Goal: Find specific page/section: Find specific page/section

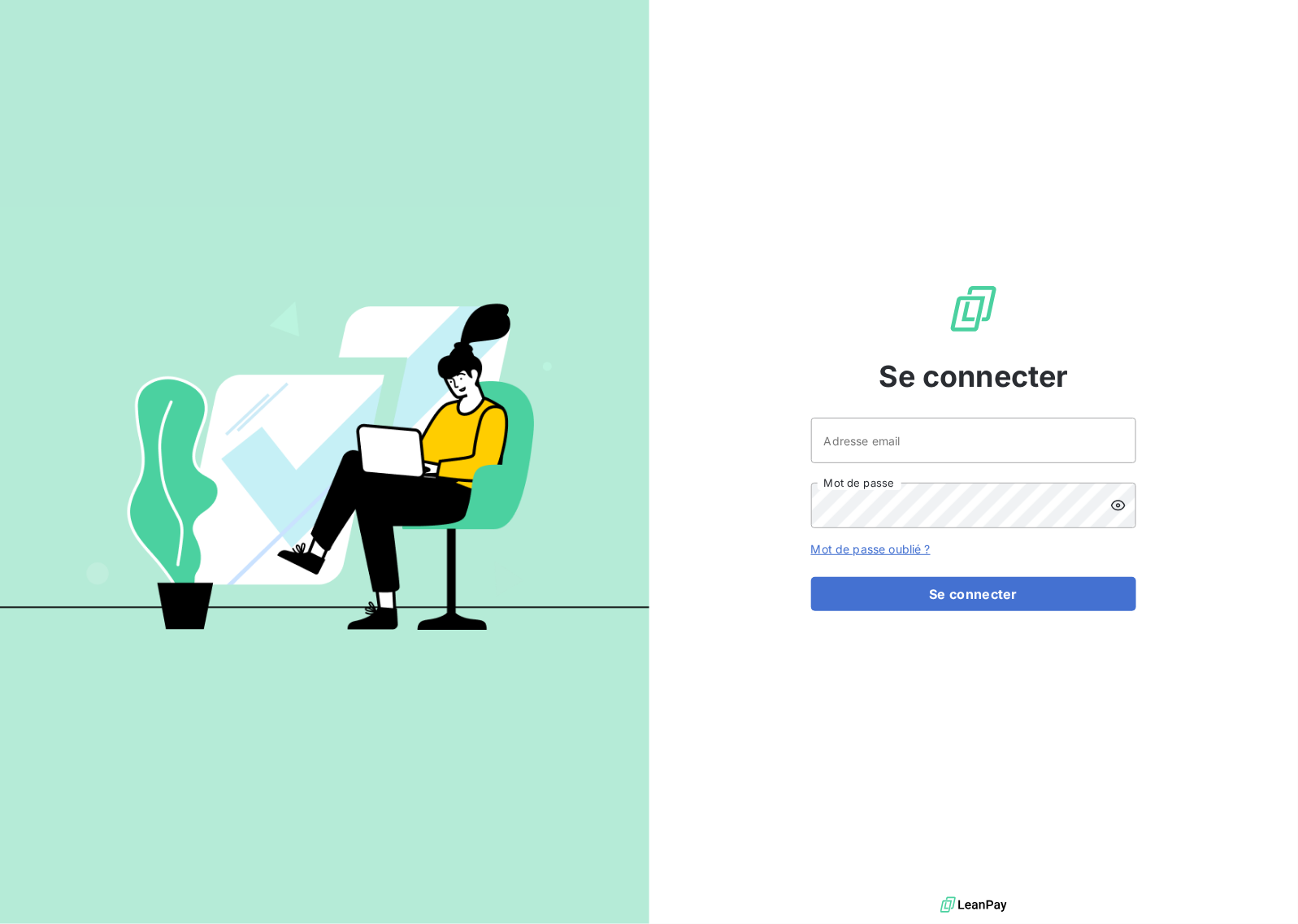
click at [856, 469] on div "Adresse email Mot de passe" at bounding box center [974, 473] width 325 height 110
click at [867, 447] on input "Adresse email" at bounding box center [974, 440] width 325 height 45
type input "[EMAIL_ADDRESS][DOMAIN_NAME]"
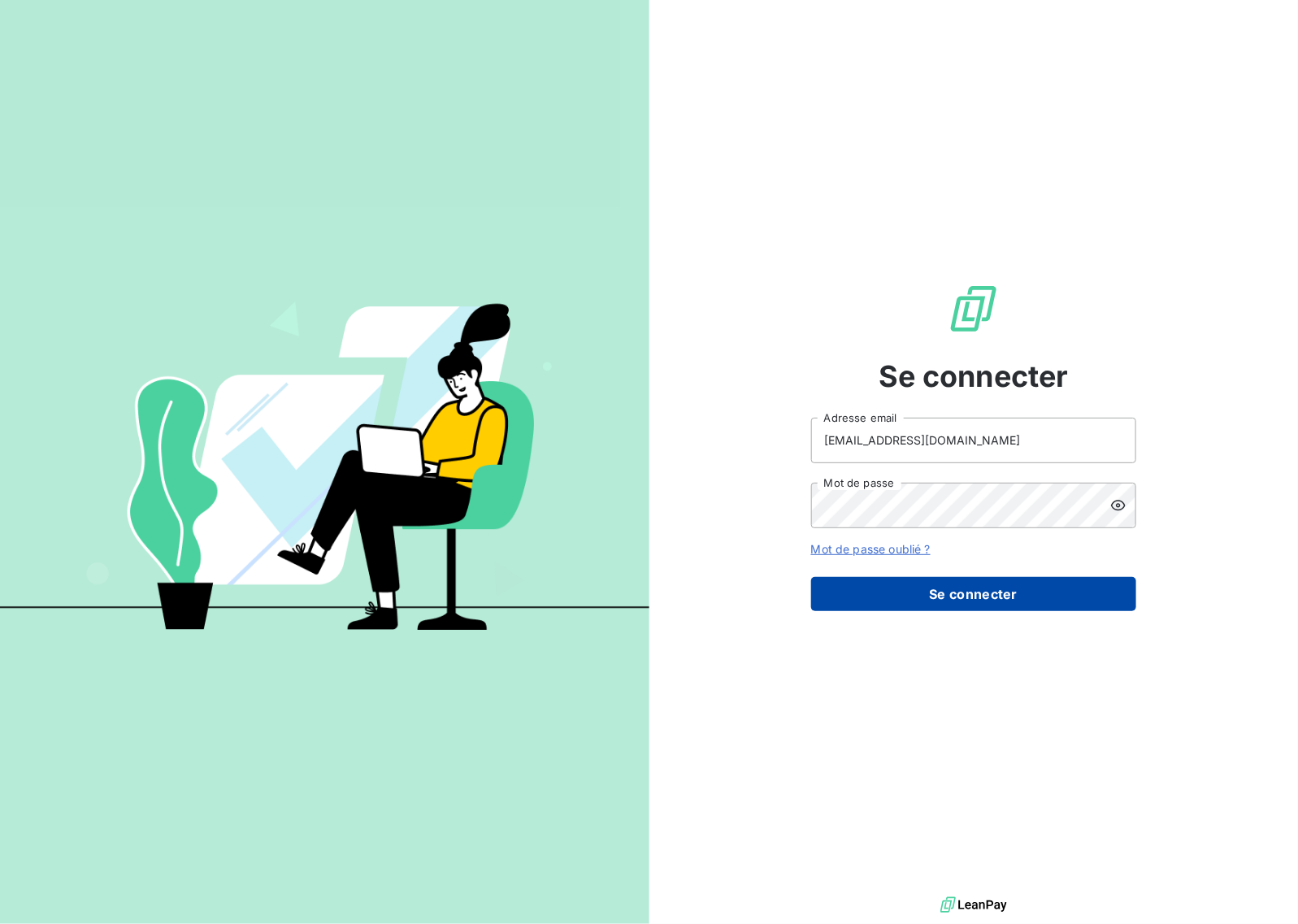
click at [1024, 595] on button "Se connecter" at bounding box center [974, 593] width 325 height 34
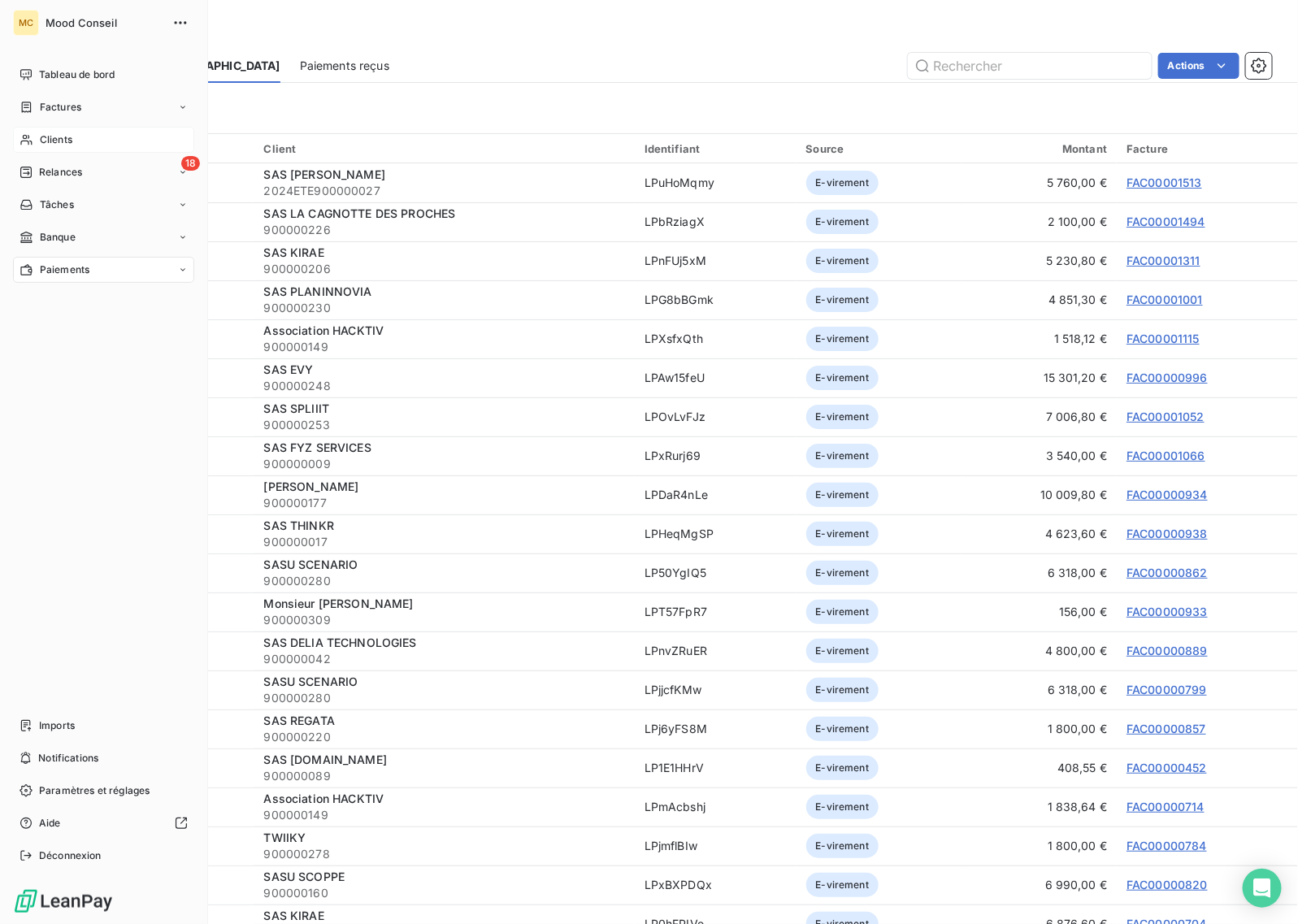
click at [31, 138] on icon at bounding box center [26, 140] width 14 height 13
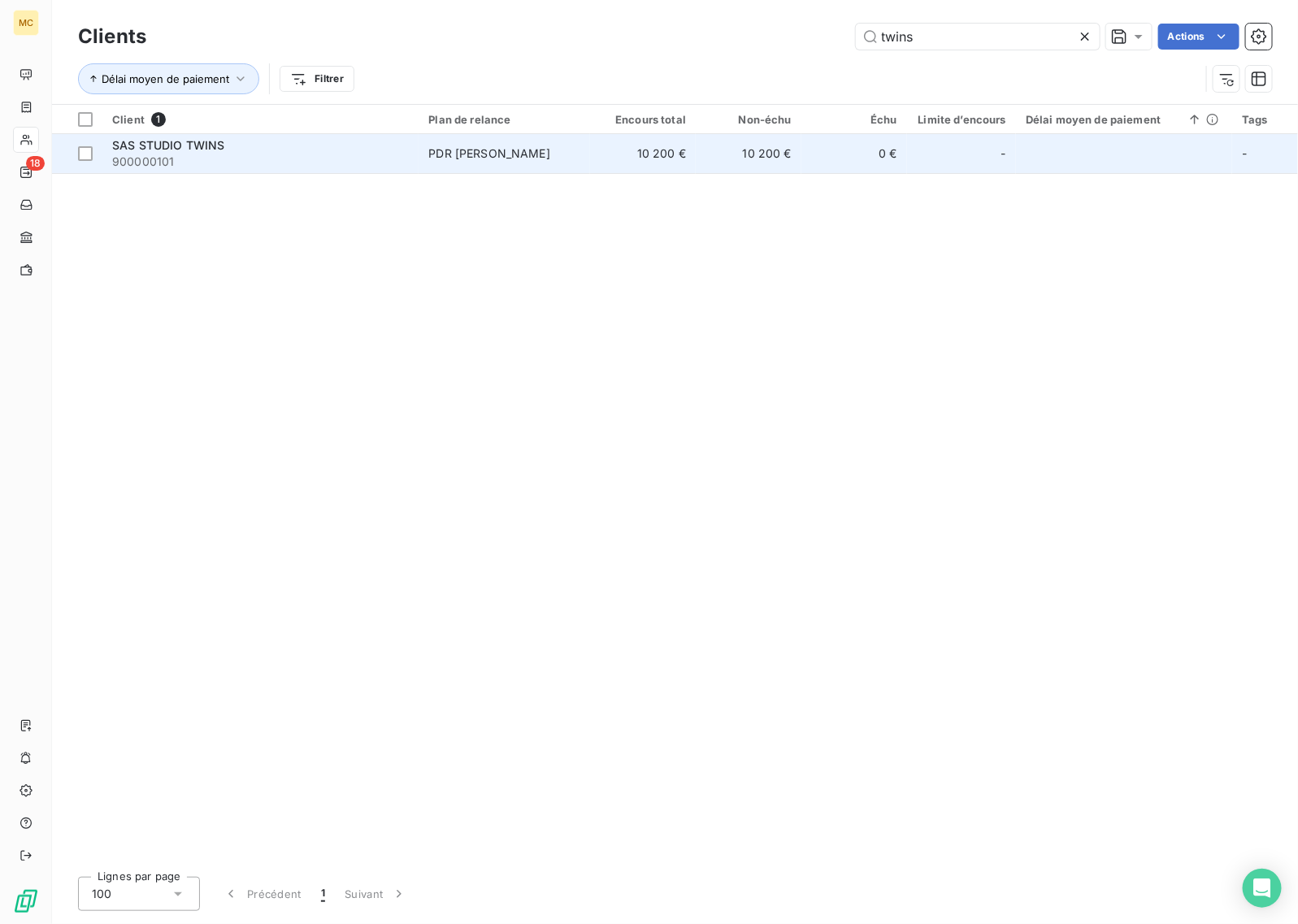
type input "twins"
click at [543, 164] on td "PDR [PERSON_NAME]" at bounding box center [505, 153] width 172 height 39
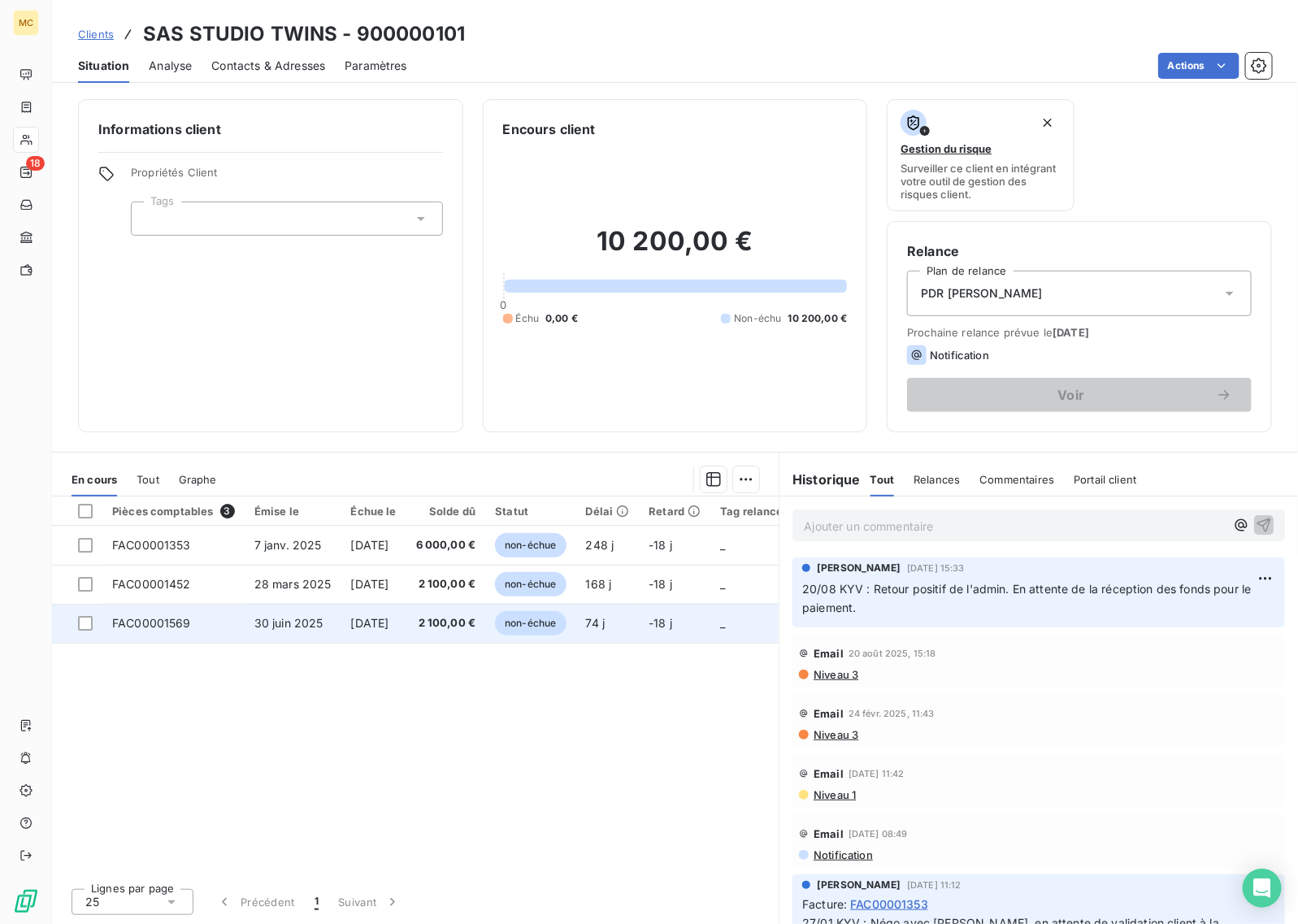
click at [449, 627] on span "2 100,00 €" at bounding box center [446, 623] width 60 height 16
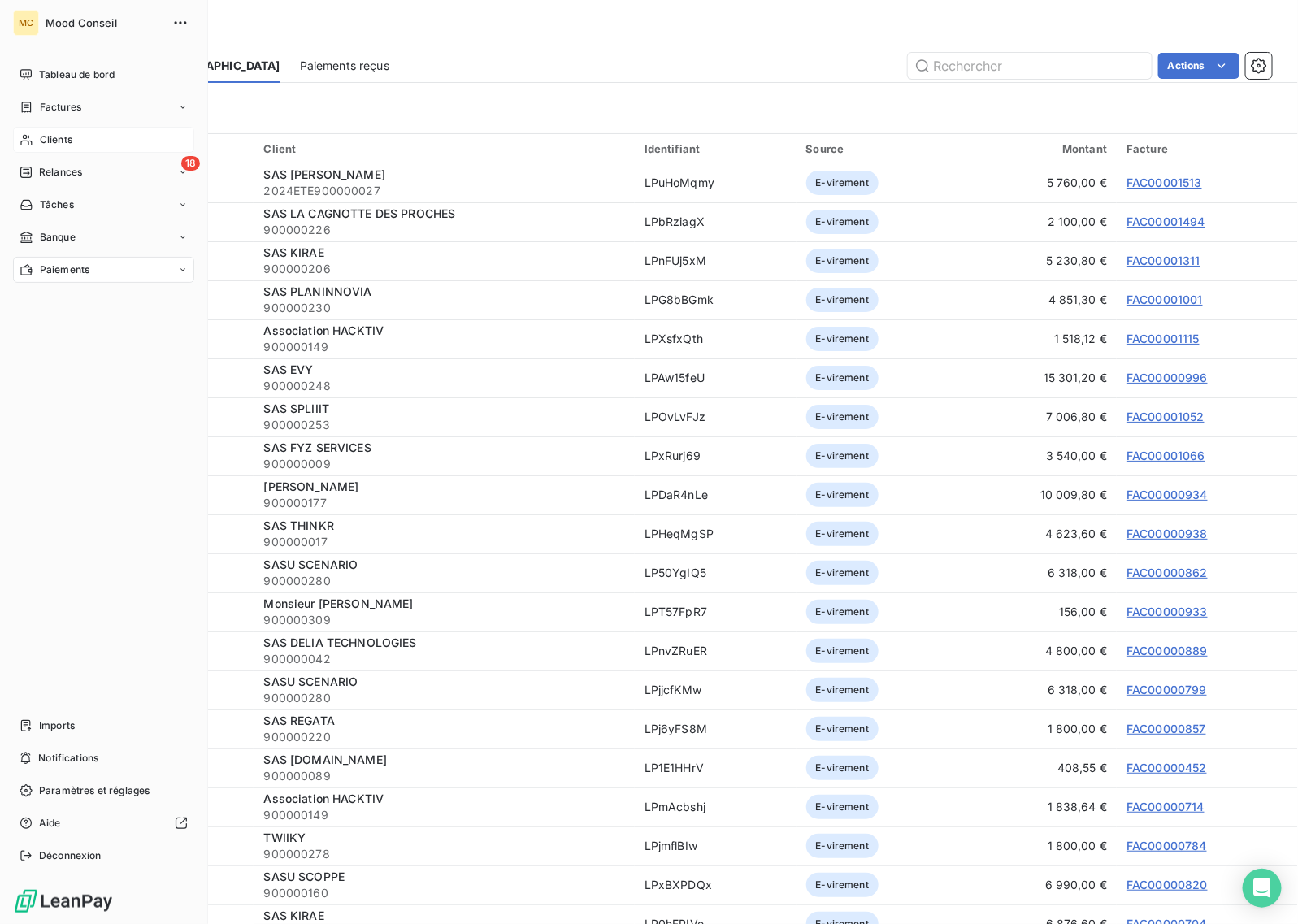
click at [59, 133] on span "Clients" at bounding box center [55, 140] width 32 height 15
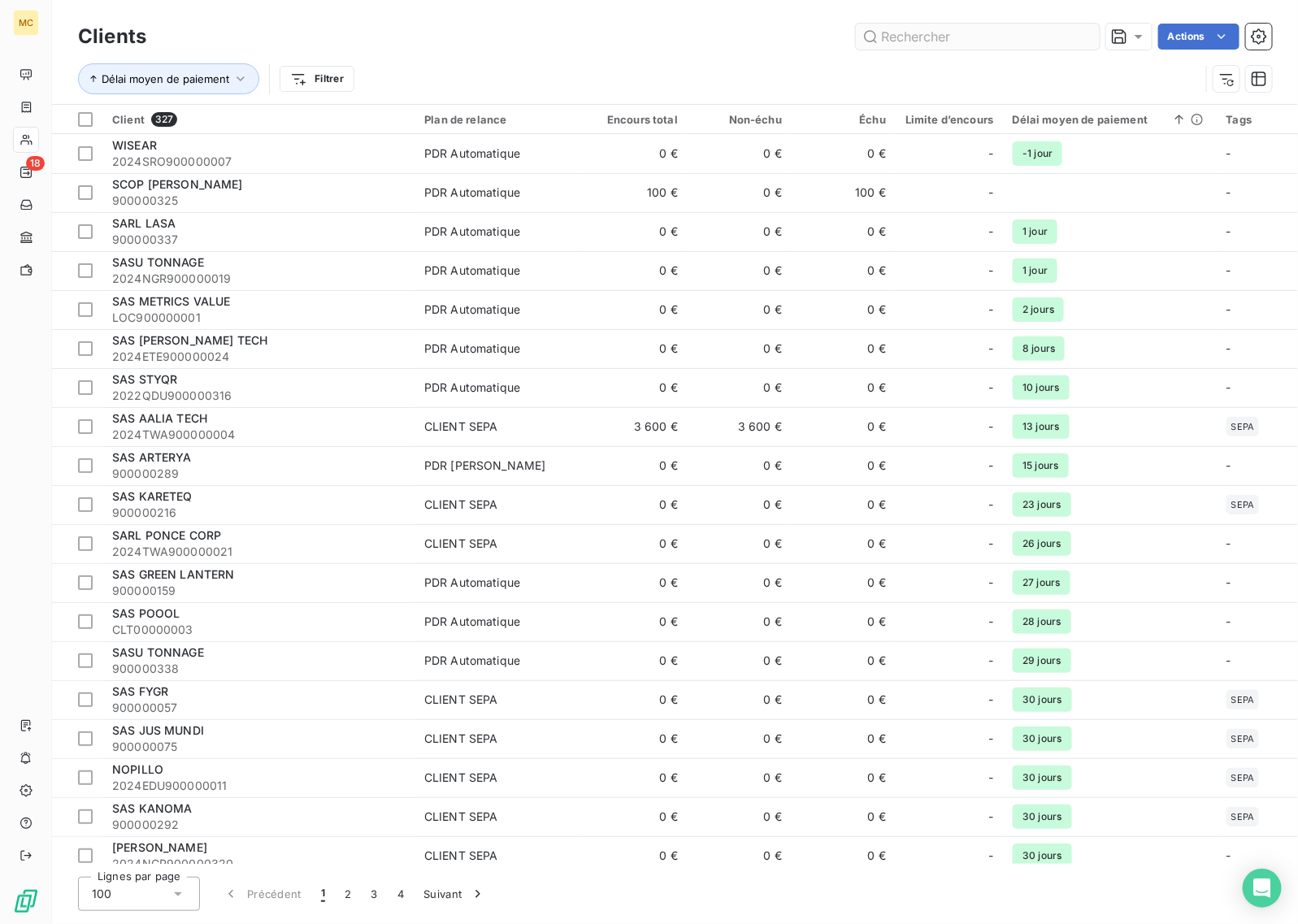
click at [966, 42] on input "text" at bounding box center [978, 37] width 244 height 26
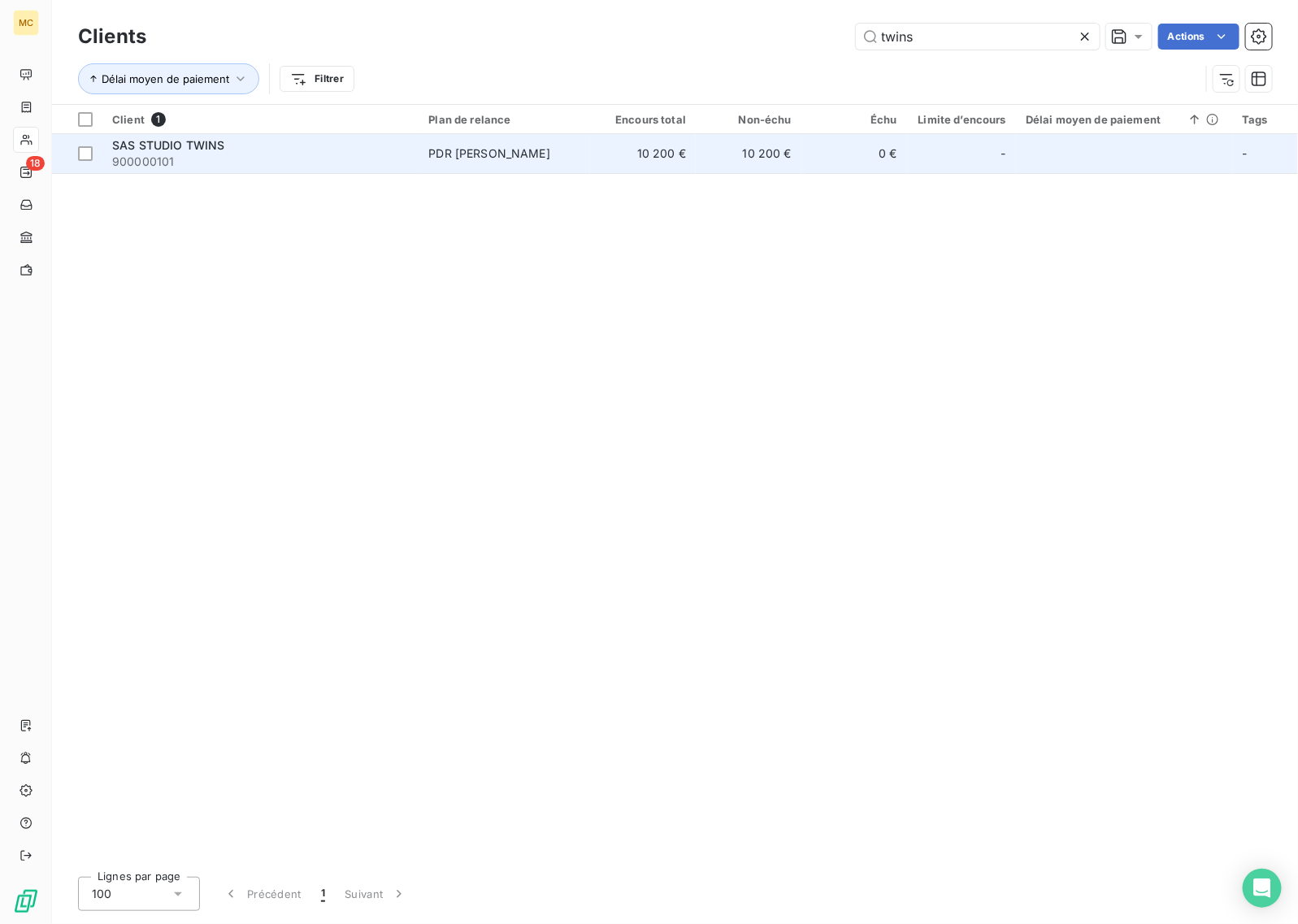
type input "twins"
click at [557, 172] on td "PDR [PERSON_NAME]" at bounding box center [505, 153] width 172 height 39
